Goal: Task Accomplishment & Management: Use online tool/utility

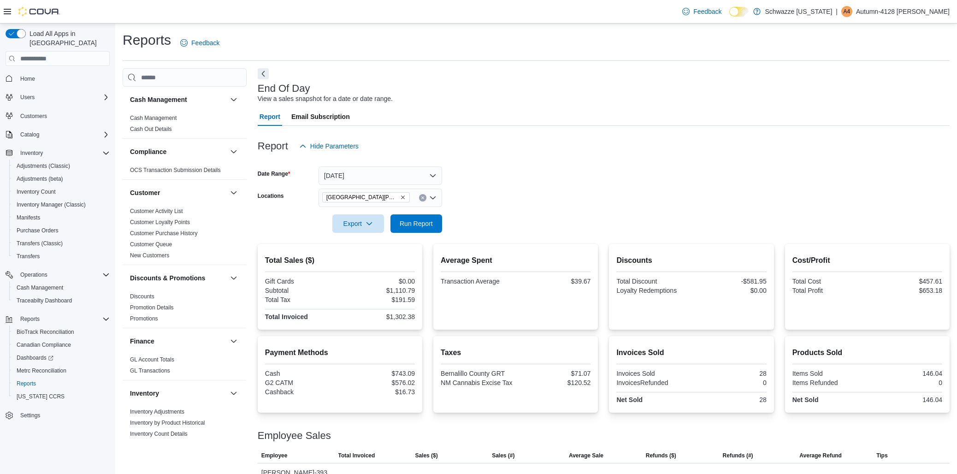
scroll to position [57, 0]
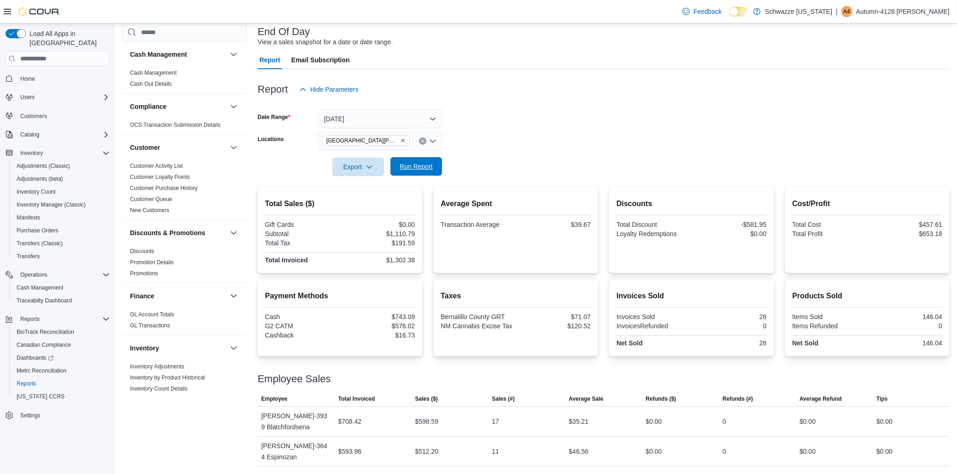
click at [430, 165] on span "Run Report" at bounding box center [416, 166] width 33 height 9
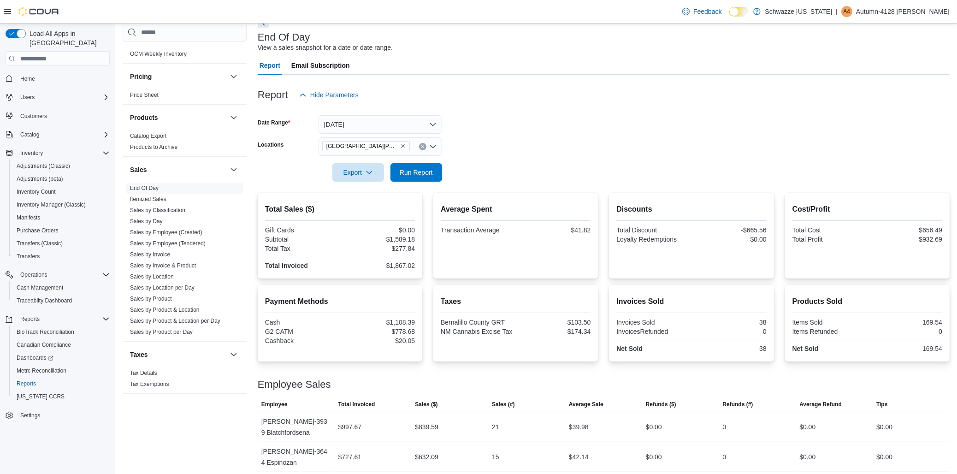
scroll to position [523, 0]
click at [222, 285] on span "Sales by Location" at bounding box center [184, 280] width 117 height 11
click at [150, 282] on link "Sales by Location" at bounding box center [152, 281] width 44 height 6
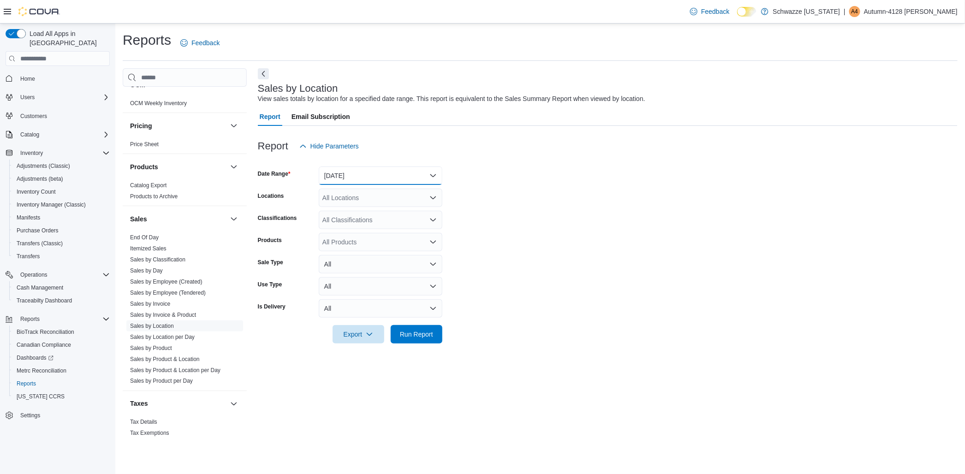
click at [339, 172] on button "[DATE]" at bounding box center [381, 175] width 124 height 18
click at [352, 216] on span "[DATE]" at bounding box center [385, 212] width 105 height 11
click at [353, 204] on div "All Locations" at bounding box center [381, 198] width 124 height 18
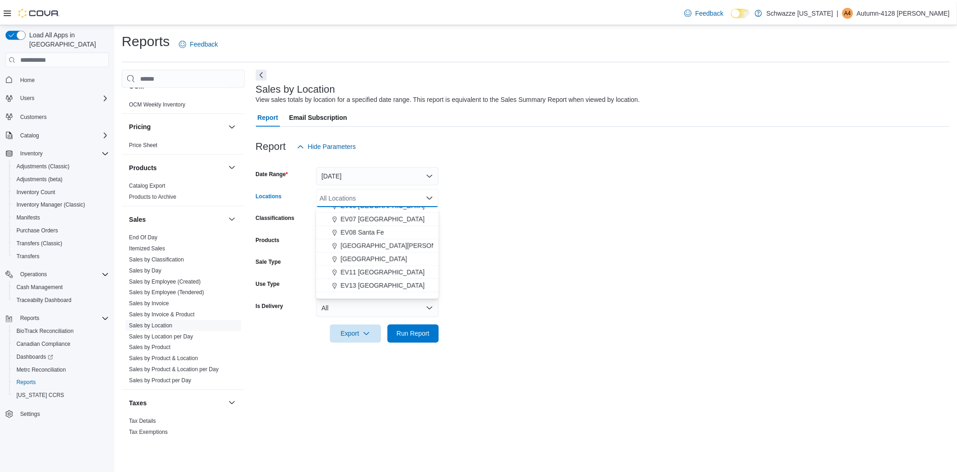
scroll to position [102, 0]
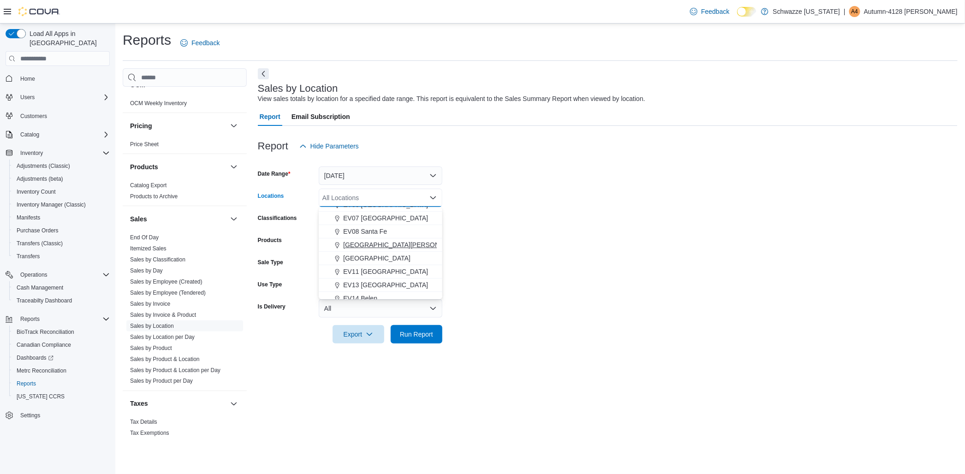
click at [380, 242] on span "[GEOGRAPHIC_DATA][PERSON_NAME]" at bounding box center [403, 244] width 120 height 9
click at [501, 234] on form "Date Range [DATE] Locations [GEOGRAPHIC_DATA][PERSON_NAME] Combo box. Selected.…" at bounding box center [608, 249] width 700 height 188
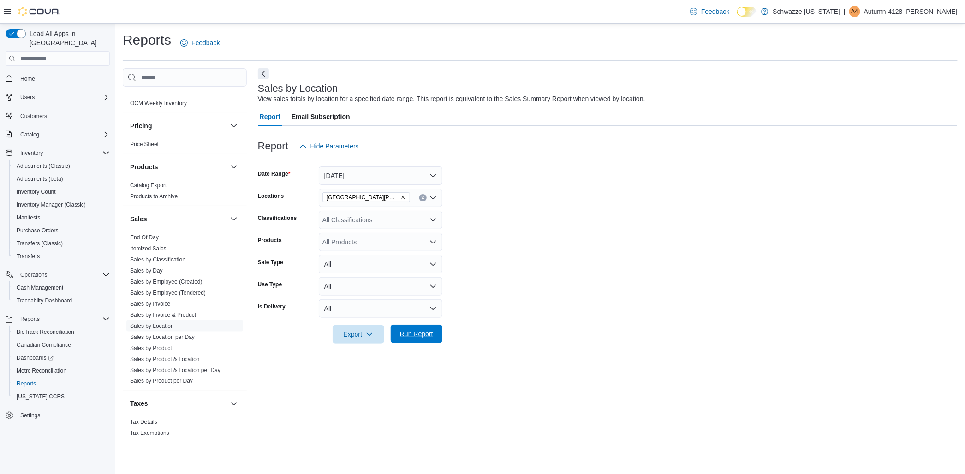
click at [440, 331] on button "Run Report" at bounding box center [417, 334] width 52 height 18
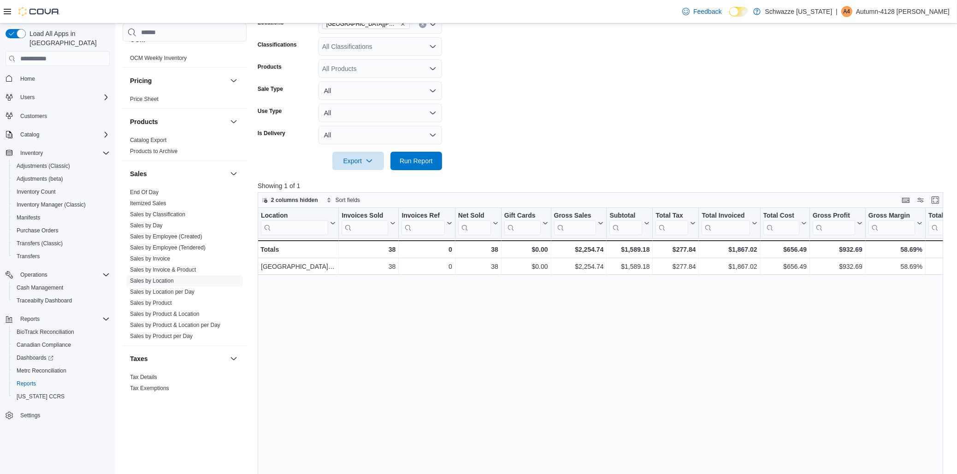
scroll to position [154, 0]
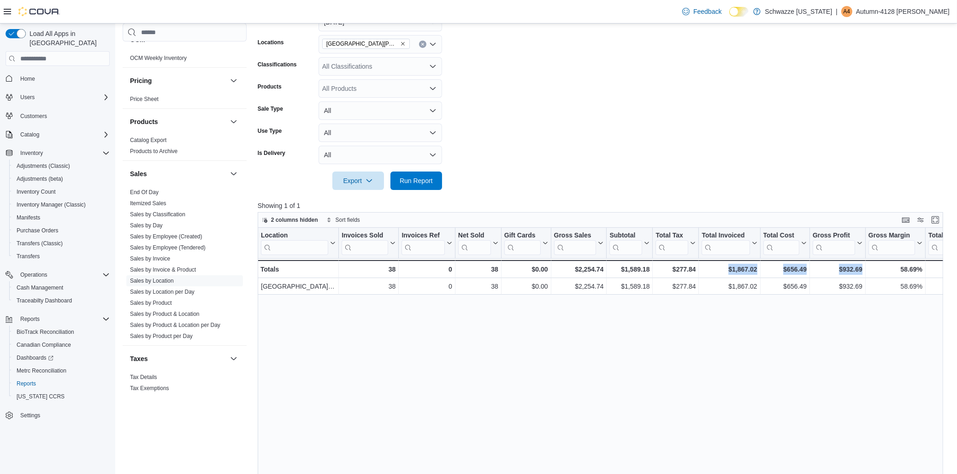
drag, startPoint x: 867, startPoint y: 401, endPoint x: 718, endPoint y: 404, distance: 149.5
click at [718, 404] on div "Location Click to view column header actions Invoices Sold Click to view column…" at bounding box center [604, 409] width 693 height 363
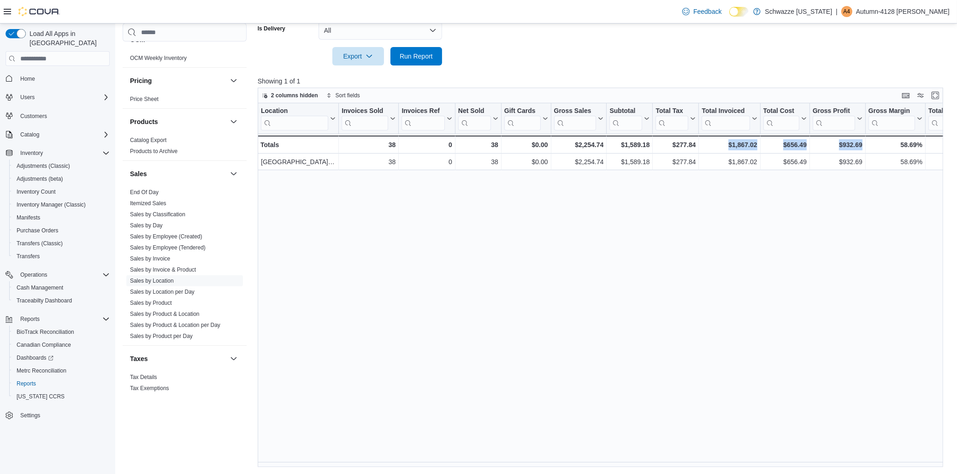
scroll to position [0, 606]
